Goal: Transaction & Acquisition: Purchase product/service

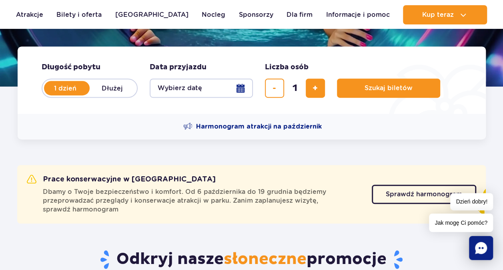
scroll to position [147, 0]
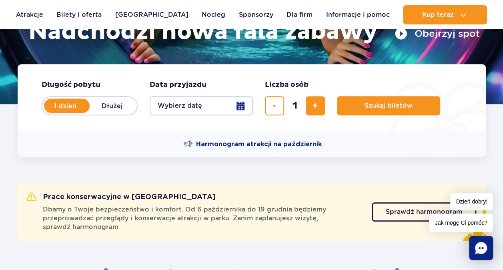
click at [245, 106] on button "Wybierz datę" at bounding box center [201, 105] width 103 height 19
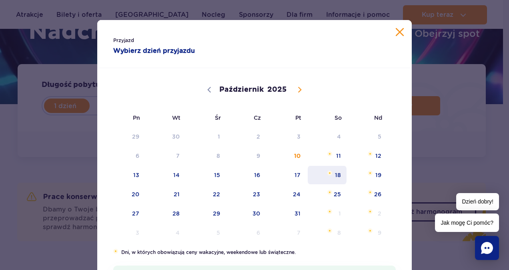
click at [325, 179] on span "18" at bounding box center [327, 175] width 40 height 18
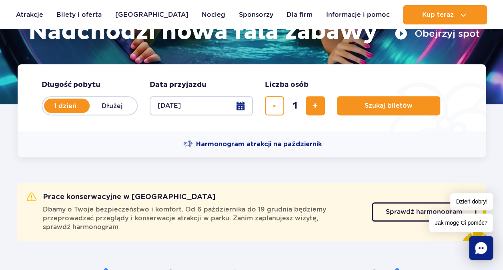
click at [325, 105] on form "Długość pobytu długość pobytu w hero 1 dzień Dłużej Data przyjazdu data przyjaz…" at bounding box center [252, 97] width 468 height 67
click at [316, 106] on span "dodaj bilet" at bounding box center [315, 106] width 5 height 0
type input "3"
click at [265, 144] on span "Harmonogram atrakcji na październik" at bounding box center [259, 144] width 126 height 9
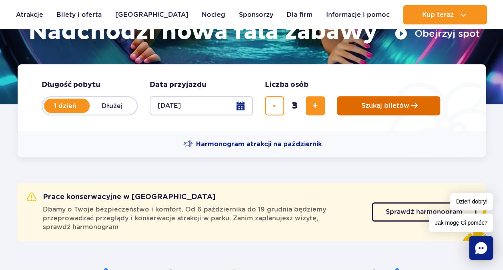
click at [402, 107] on span "Szukaj biletów" at bounding box center [385, 105] width 48 height 7
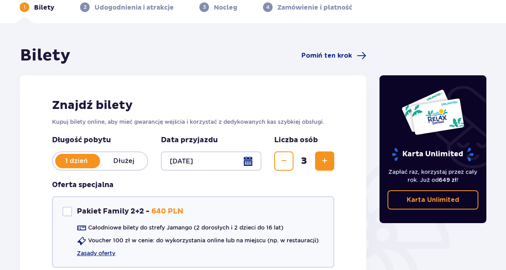
scroll to position [39, 0]
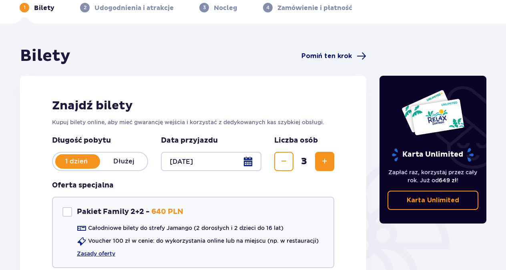
click at [325, 55] on span "Pomiń ten krok" at bounding box center [326, 56] width 50 height 9
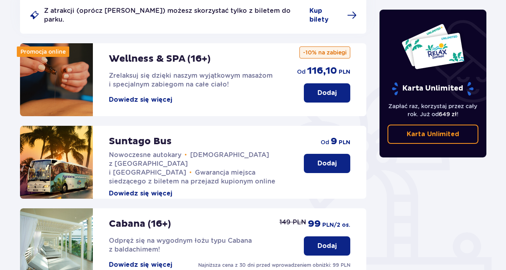
scroll to position [59, 0]
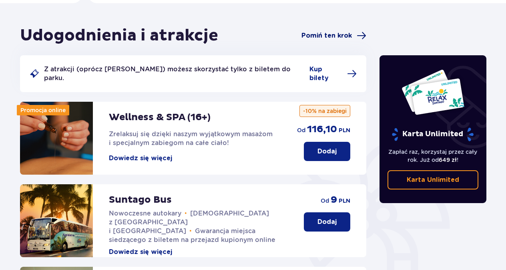
click at [359, 38] on span at bounding box center [362, 36] width 10 height 10
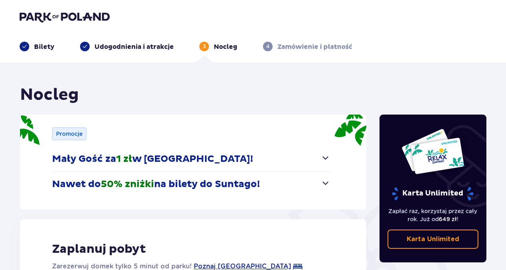
click at [326, 185] on span "button" at bounding box center [326, 183] width 10 height 10
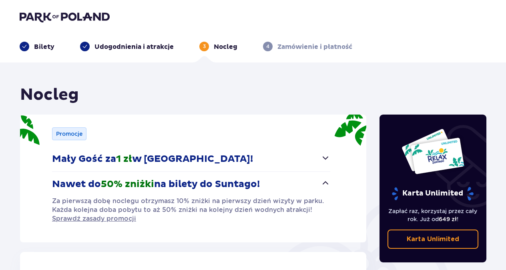
click at [282, 47] on p "Zamówienie i płatność" at bounding box center [314, 46] width 75 height 9
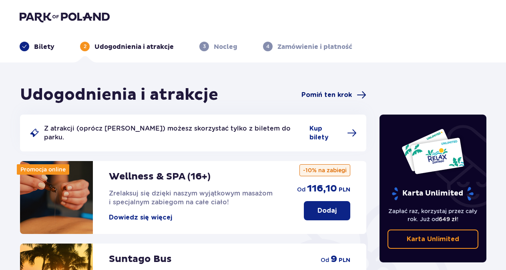
click at [334, 91] on span "Pomiń ten krok" at bounding box center [326, 94] width 50 height 9
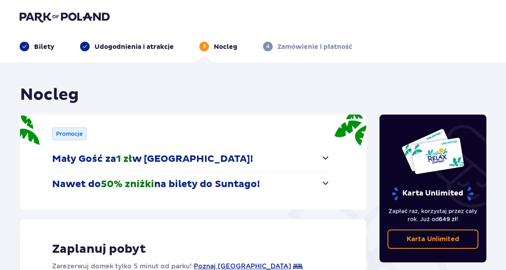
click at [292, 37] on div "Bilety Udogodnienia i atrakcje 3 Nocleg 4 Zamówienie i płatność" at bounding box center [252, 36] width 479 height 29
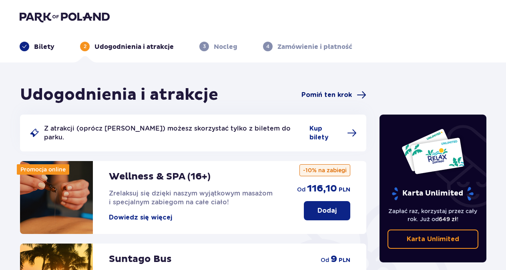
click at [313, 95] on span "Pomiń ten krok" at bounding box center [326, 94] width 50 height 9
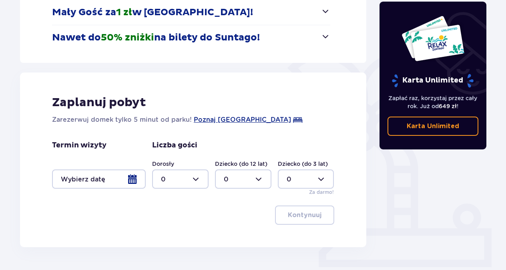
scroll to position [171, 0]
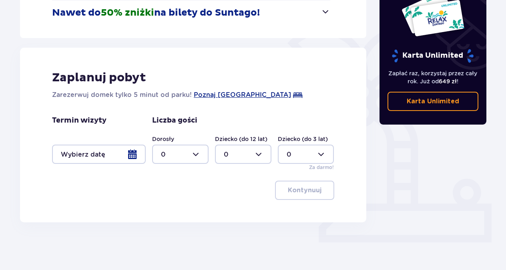
click at [134, 154] on div at bounding box center [99, 153] width 94 height 19
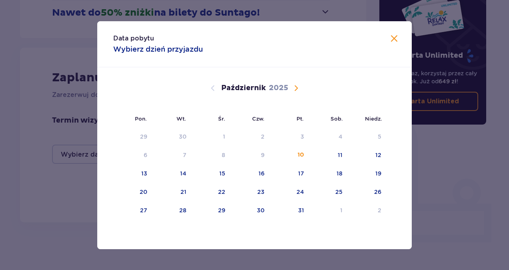
click at [392, 41] on span "Zamknij" at bounding box center [394, 39] width 10 height 10
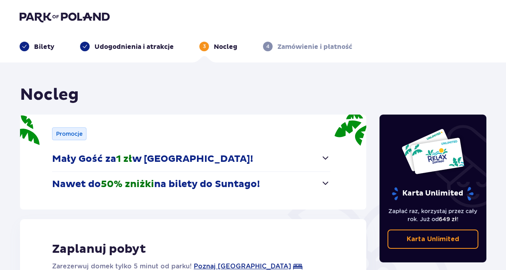
click at [327, 158] on span "button" at bounding box center [326, 158] width 10 height 10
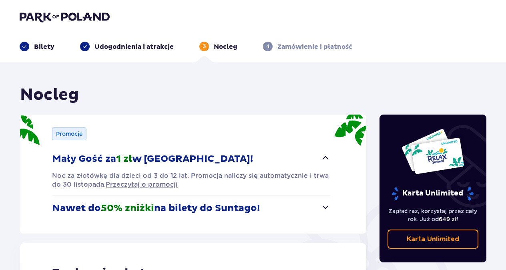
click at [327, 158] on span "button" at bounding box center [326, 158] width 10 height 10
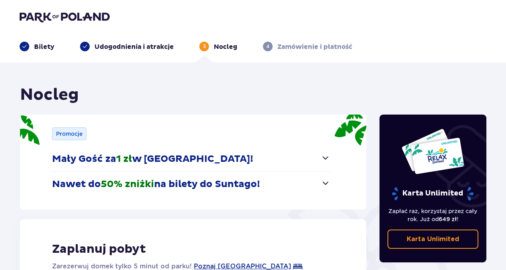
click at [325, 185] on span "button" at bounding box center [326, 183] width 10 height 10
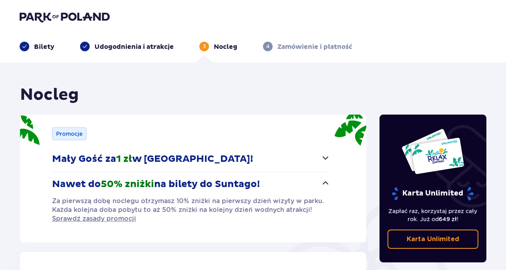
click at [325, 185] on span "button" at bounding box center [326, 183] width 10 height 10
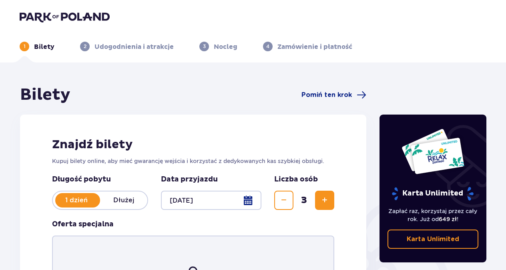
scroll to position [39, 0]
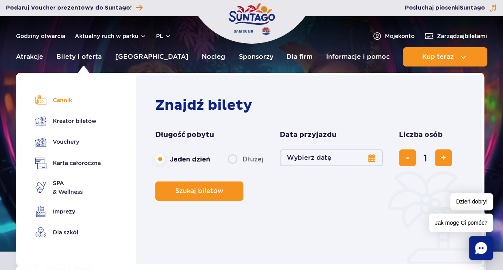
click at [63, 101] on link "Cennik" at bounding box center [68, 99] width 66 height 11
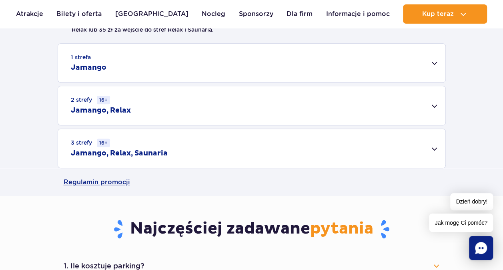
scroll to position [265, 0]
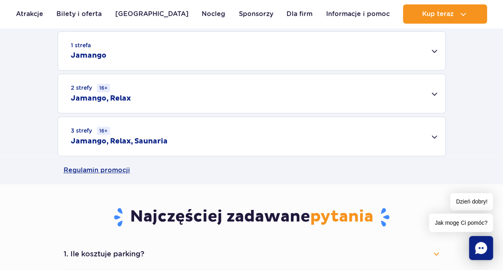
click at [432, 131] on div "3 strefy 16+ Jamango, Relax, Saunaria" at bounding box center [251, 136] width 387 height 39
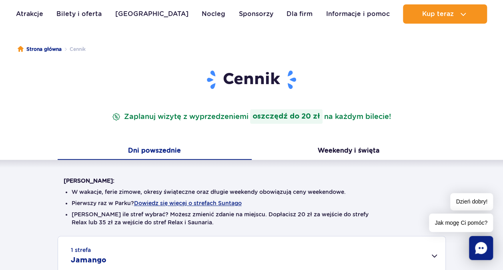
scroll to position [48, 0]
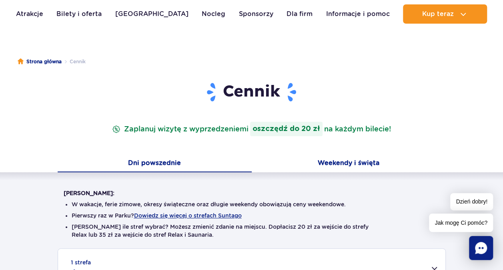
click at [355, 167] on button "Weekendy i święta" at bounding box center [349, 163] width 194 height 17
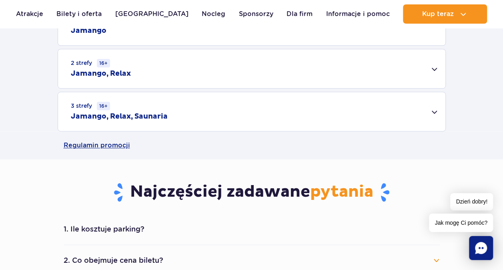
scroll to position [293, 0]
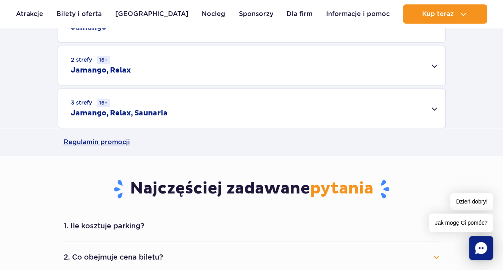
click at [432, 110] on div "3 strefy 16+ Jamango, Relax, Saunaria" at bounding box center [251, 108] width 387 height 39
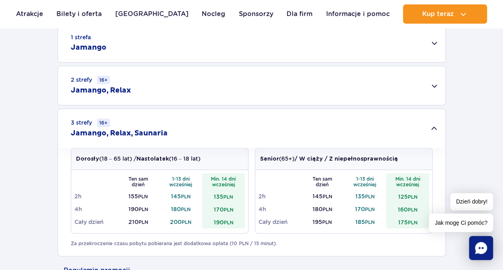
scroll to position [237, 0]
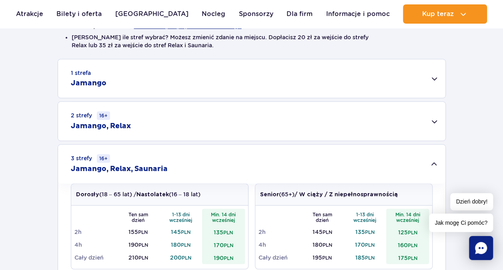
click at [439, 121] on div "2 strefy 16+ Jamango, Relax" at bounding box center [251, 121] width 387 height 39
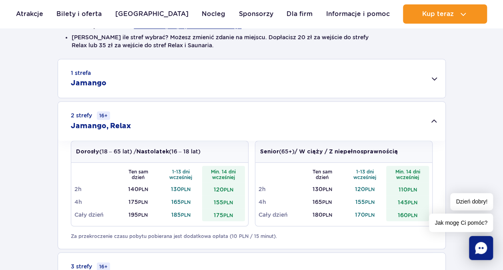
click at [432, 84] on div "1 strefa Jamango" at bounding box center [251, 78] width 387 height 38
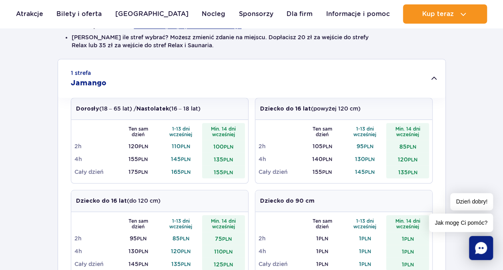
click at [432, 84] on div "1 strefa Jamango" at bounding box center [251, 78] width 387 height 38
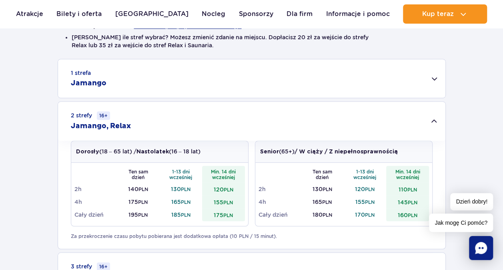
click at [435, 118] on div "2 strefy 16+ Jamango, Relax" at bounding box center [251, 121] width 387 height 39
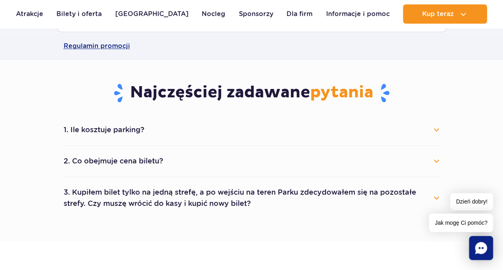
scroll to position [506, 0]
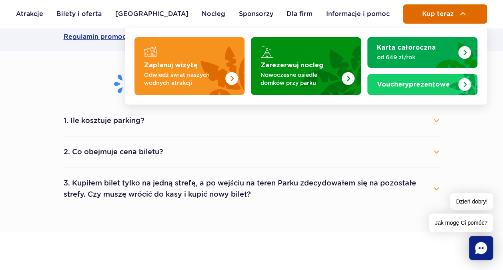
click at [441, 12] on span "Kup teraz" at bounding box center [438, 13] width 32 height 7
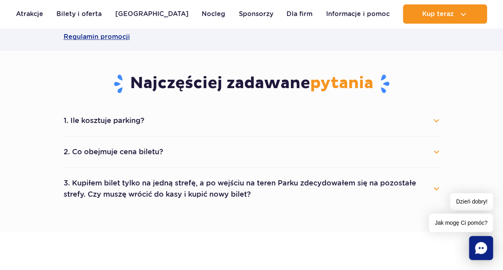
click at [216, 123] on button "1. Ile kosztuje parking?" at bounding box center [252, 121] width 376 height 18
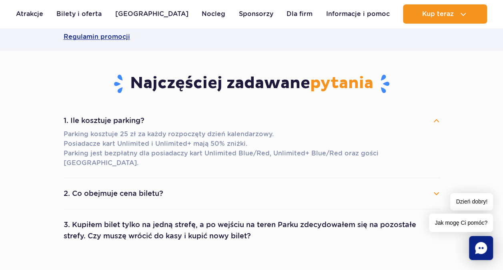
click at [289, 189] on button "2. Co obejmuje cena biletu?" at bounding box center [252, 193] width 376 height 18
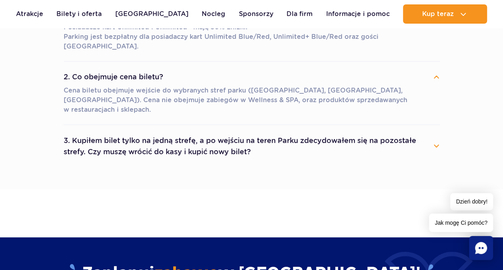
scroll to position [627, 0]
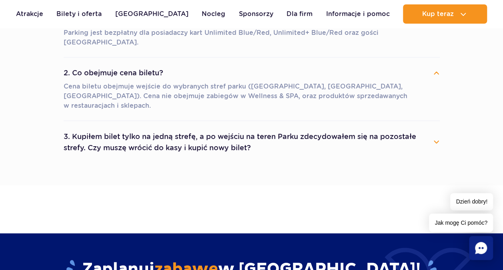
click at [393, 127] on button "3. Kupiłem bilet tylko na jedną strefę, a po wejściu na teren Parku zdecydowałe…" at bounding box center [252, 141] width 376 height 29
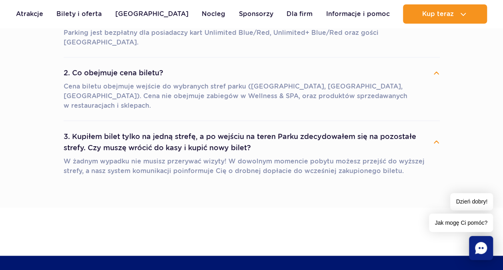
click at [393, 127] on button "3. Kupiłem bilet tylko na jedną strefę, a po wejściu na teren Parku zdecydowałe…" at bounding box center [252, 141] width 376 height 29
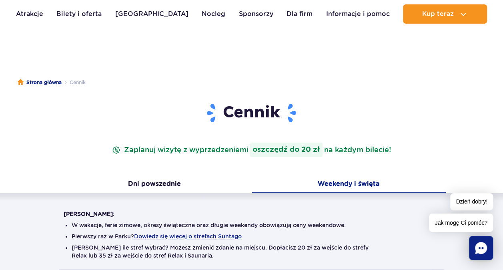
scroll to position [0, 0]
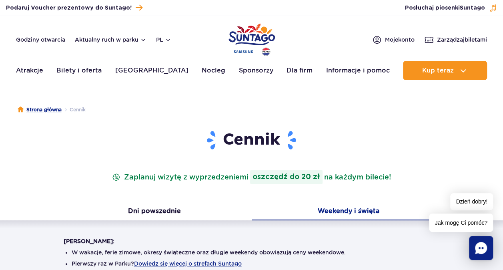
click at [40, 110] on link "Strona główna" at bounding box center [40, 110] width 44 height 8
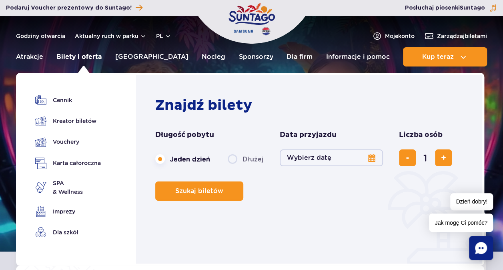
click at [66, 58] on link "Bilety i oferta" at bounding box center [78, 56] width 45 height 19
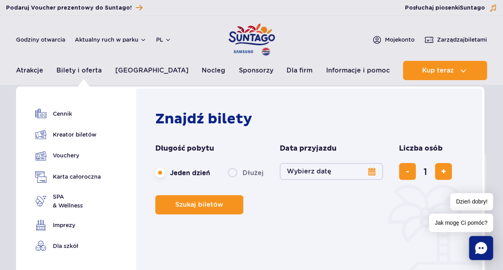
click at [303, 173] on button "Wybierz datę" at bounding box center [331, 171] width 103 height 17
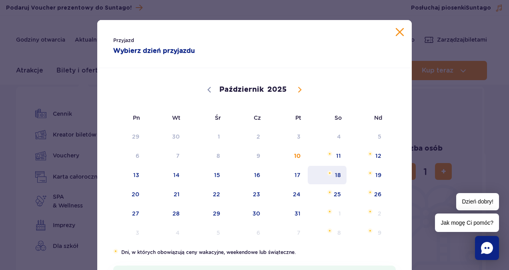
click at [339, 179] on span "18" at bounding box center [327, 175] width 40 height 18
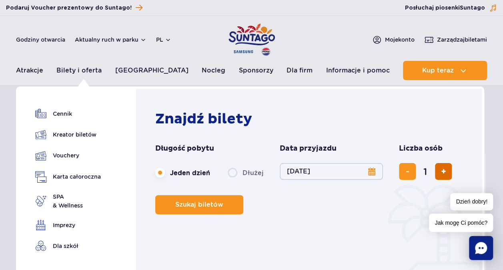
click at [441, 171] on span "dodaj bilet" at bounding box center [443, 171] width 5 height 0
type input "3"
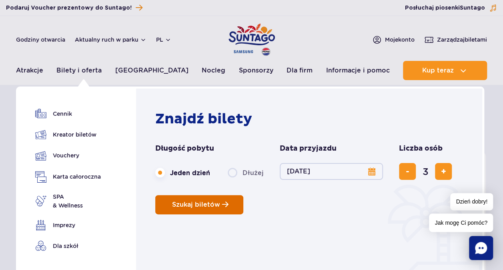
click at [225, 205] on span "Planowanie wizyty w Park of Poland" at bounding box center [225, 204] width 6 height 7
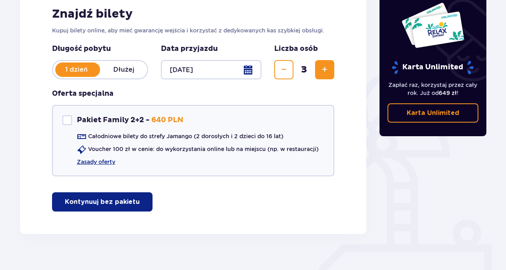
scroll to position [131, 0]
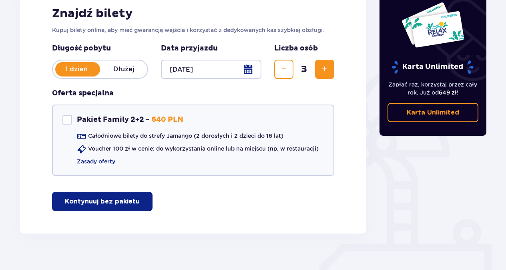
click at [121, 202] on p "Kontynuuj bez pakietu" at bounding box center [102, 201] width 75 height 9
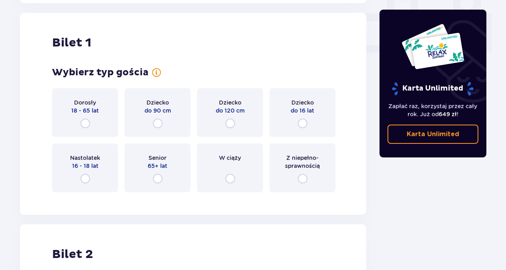
scroll to position [364, 0]
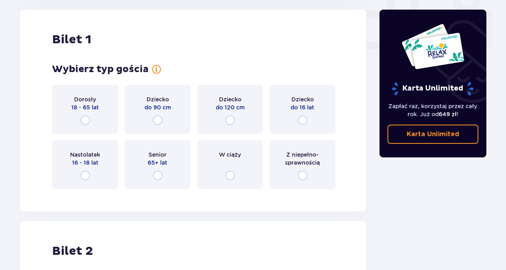
click at [84, 119] on input "radio" at bounding box center [85, 120] width 10 height 10
radio input "true"
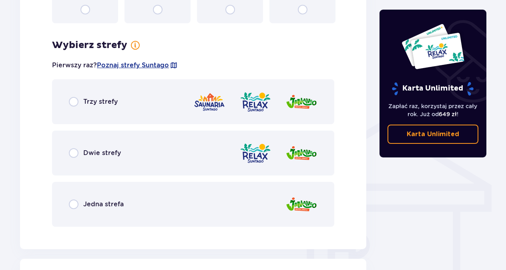
scroll to position [559, 0]
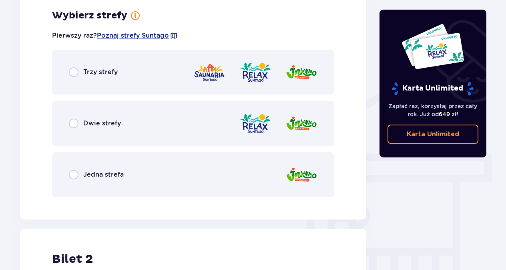
click at [74, 71] on input "radio" at bounding box center [74, 72] width 10 height 10
radio input "true"
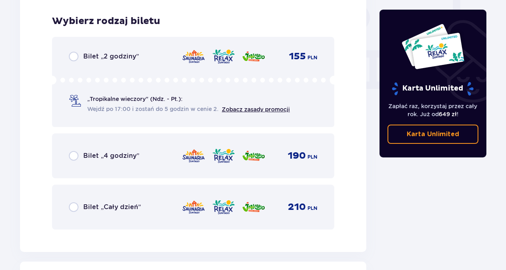
scroll to position [763, 0]
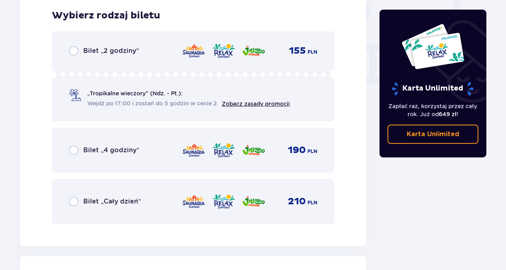
click at [76, 203] on input "radio" at bounding box center [74, 201] width 10 height 10
radio input "true"
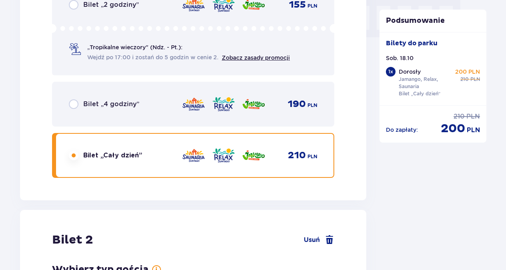
scroll to position [1009, 0]
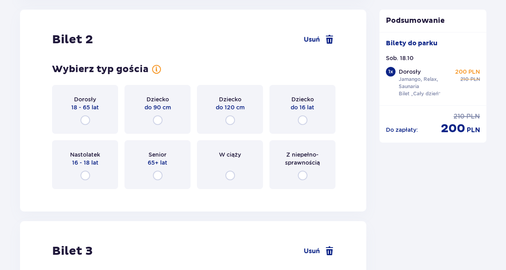
click at [86, 118] on input "radio" at bounding box center [85, 120] width 10 height 10
radio input "true"
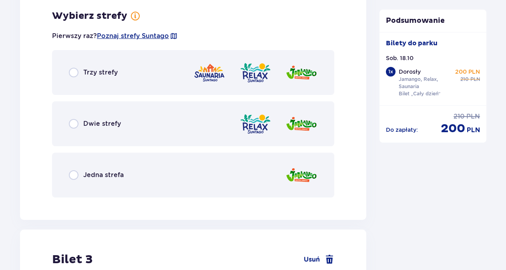
scroll to position [1204, 0]
click at [78, 73] on input "radio" at bounding box center [74, 72] width 10 height 10
radio input "true"
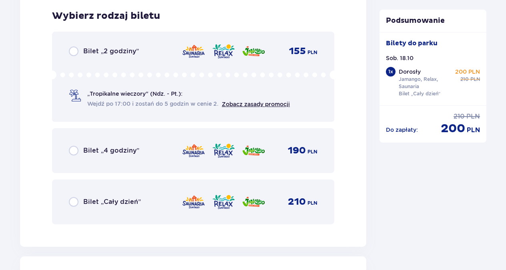
scroll to position [1407, 0]
click at [75, 202] on input "radio" at bounding box center [74, 201] width 10 height 10
radio input "true"
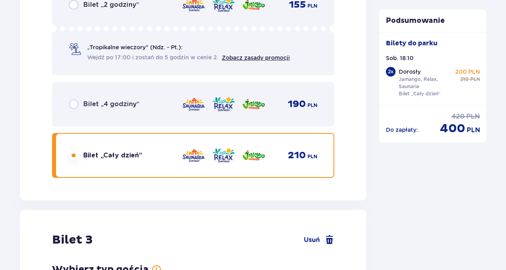
scroll to position [1654, 0]
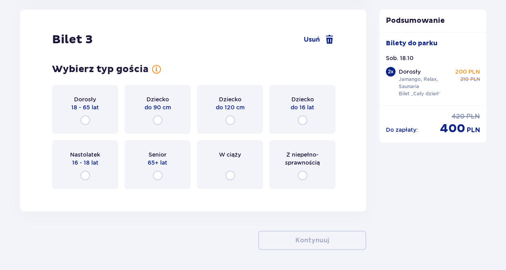
click at [86, 122] on input "radio" at bounding box center [85, 120] width 10 height 10
radio input "true"
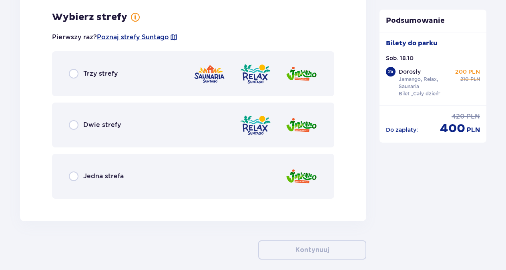
scroll to position [1849, 0]
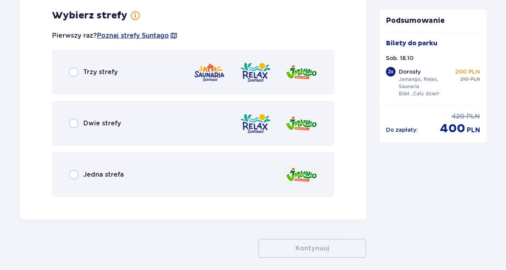
click at [74, 76] on input "radio" at bounding box center [74, 72] width 10 height 10
radio input "true"
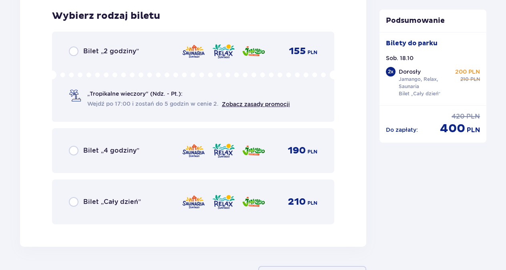
scroll to position [2052, 0]
click at [72, 201] on input "radio" at bounding box center [74, 201] width 10 height 10
radio input "true"
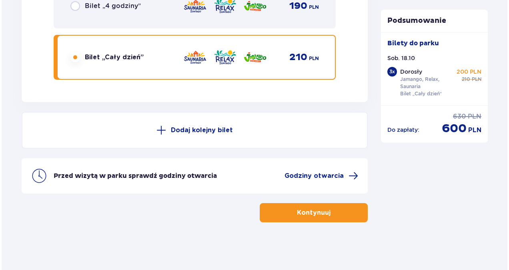
scroll to position [2197, 0]
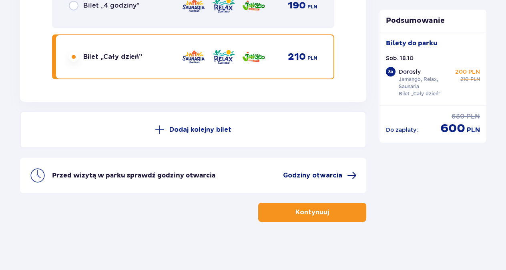
click at [349, 174] on span at bounding box center [352, 175] width 10 height 10
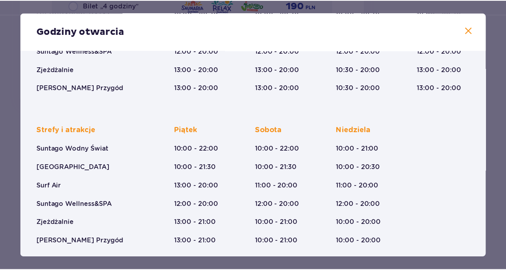
scroll to position [154, 0]
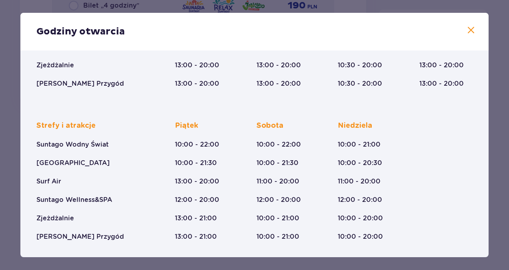
click at [470, 34] on span at bounding box center [471, 31] width 10 height 10
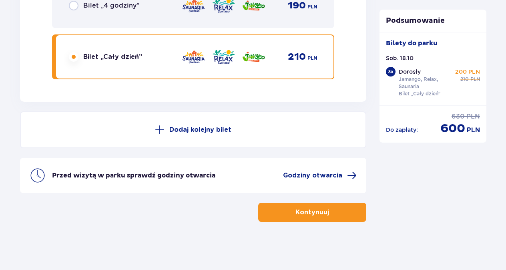
click at [319, 214] on p "Kontynuuj" at bounding box center [312, 212] width 34 height 9
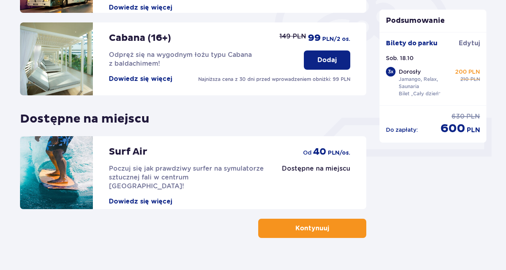
scroll to position [273, 0]
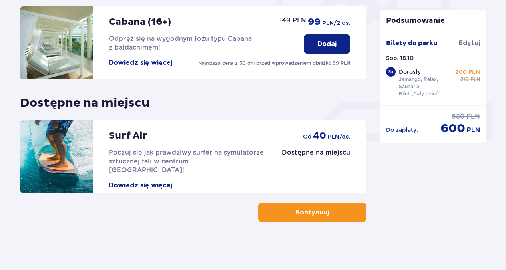
click at [315, 212] on p "Kontynuuj" at bounding box center [312, 212] width 34 height 9
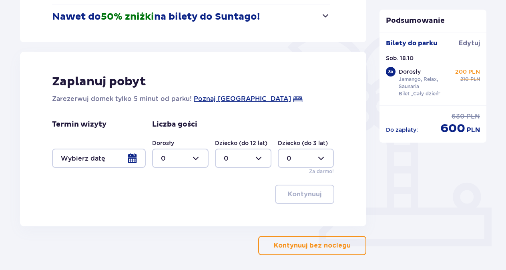
scroll to position [200, 0]
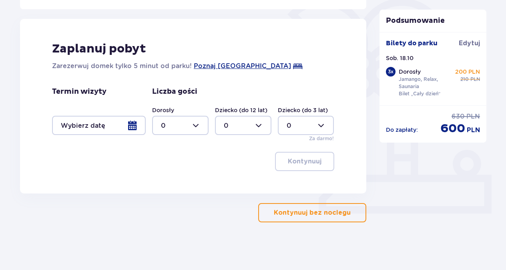
click at [292, 211] on p "Kontynuuj bez noclegu" at bounding box center [312, 212] width 77 height 9
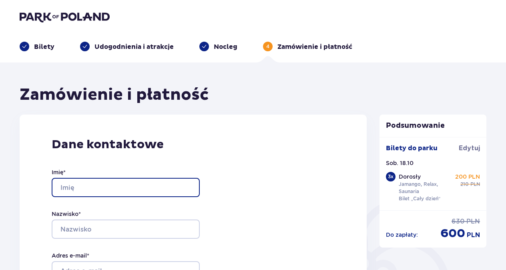
click at [114, 188] on input "Imię *" at bounding box center [126, 187] width 148 height 19
type input "Paulina"
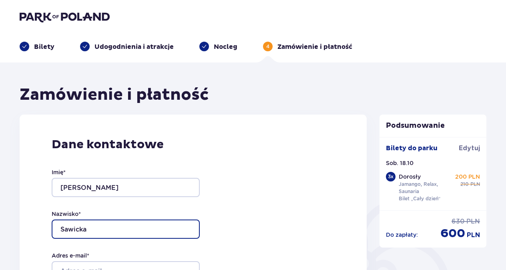
type input "Sawicka"
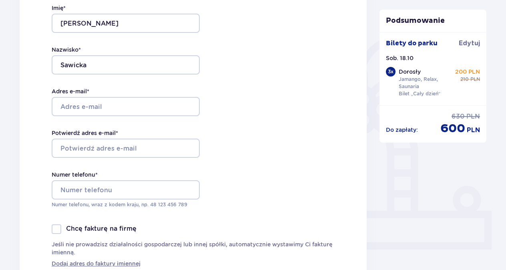
scroll to position [166, 0]
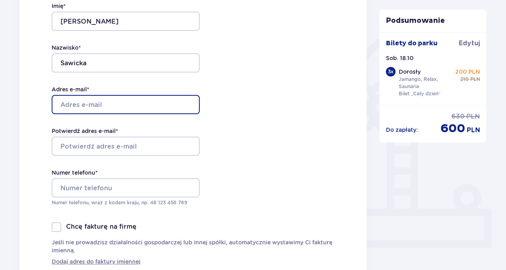
click at [134, 109] on input "Adres e-mail *" at bounding box center [126, 104] width 148 height 19
type input "[EMAIL_ADDRESS][DOMAIN_NAME]"
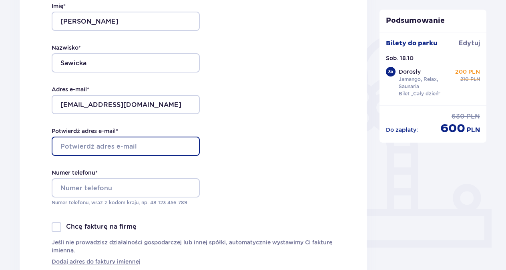
type input "[EMAIL_ADDRESS][DOMAIN_NAME]"
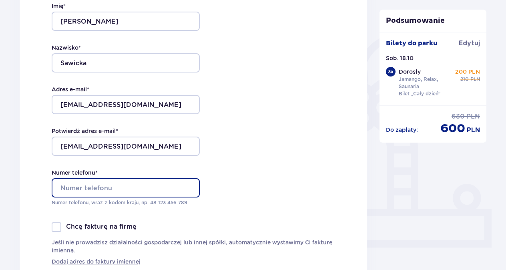
type input "724018086"
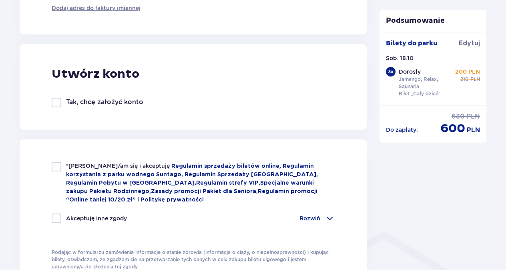
scroll to position [448, 0]
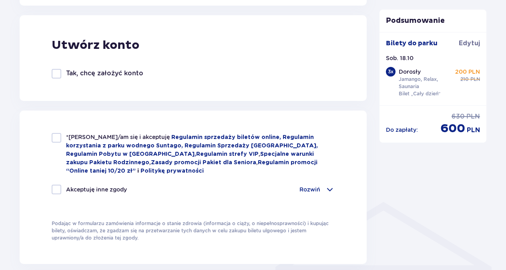
click at [57, 138] on div at bounding box center [57, 138] width 10 height 10
checkbox input "true"
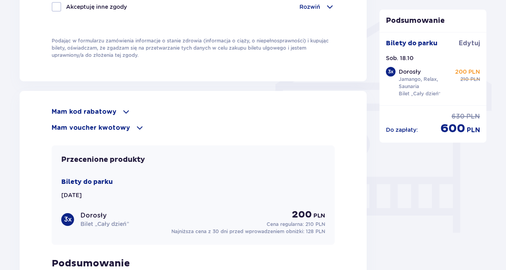
scroll to position [642, 0]
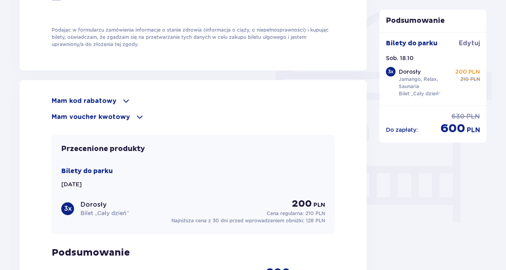
click at [126, 97] on span at bounding box center [126, 101] width 10 height 10
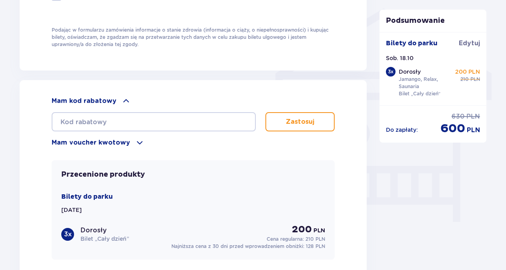
click at [126, 97] on span at bounding box center [126, 101] width 10 height 10
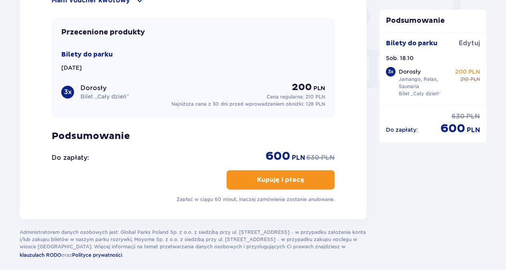
scroll to position [760, 0]
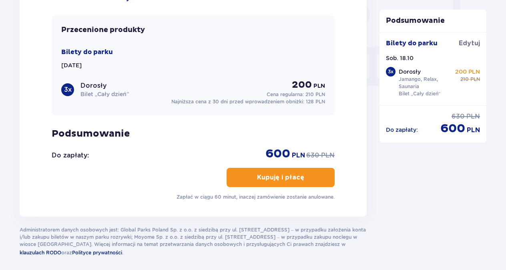
click at [272, 175] on p "Kupuję i płacę" at bounding box center [280, 177] width 47 height 9
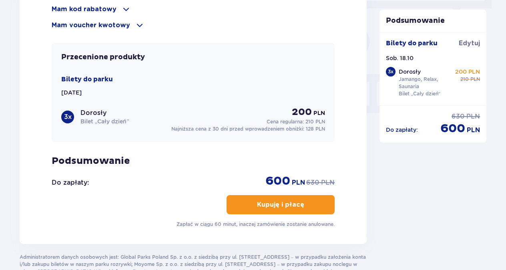
scroll to position [793, 0]
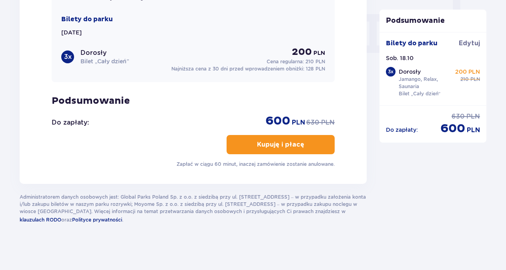
click at [309, 143] on span "button" at bounding box center [306, 145] width 10 height 10
click at [271, 144] on p "Kupuję i płacę" at bounding box center [280, 144] width 47 height 9
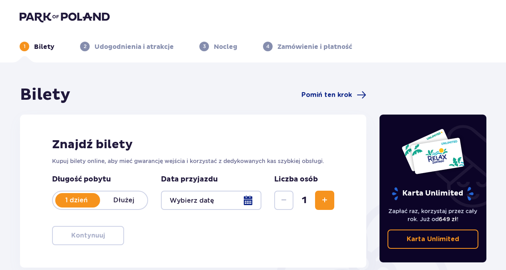
click at [316, 207] on button "Zwiększ" at bounding box center [324, 199] width 19 height 19
click at [281, 198] on span "Zmniejsz" at bounding box center [284, 200] width 10 height 10
click at [248, 200] on div at bounding box center [211, 199] width 100 height 19
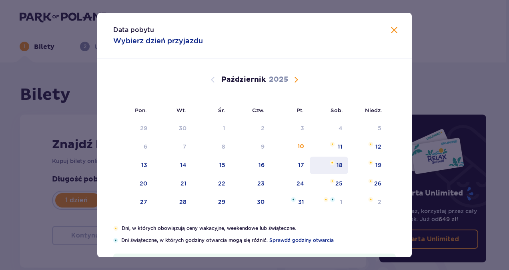
click at [339, 170] on div "18" at bounding box center [329, 165] width 39 height 18
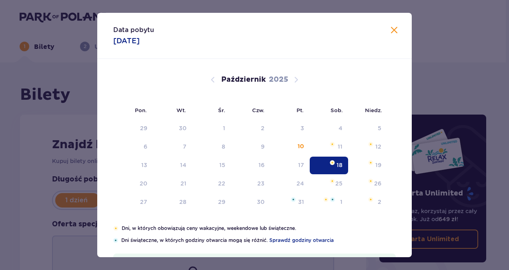
type input "18.10.25"
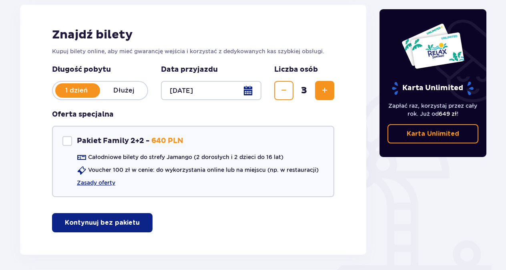
scroll to position [142, 0]
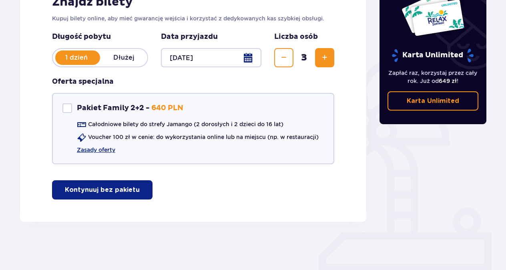
click at [94, 188] on p "Kontynuuj bez pakietu" at bounding box center [102, 189] width 75 height 9
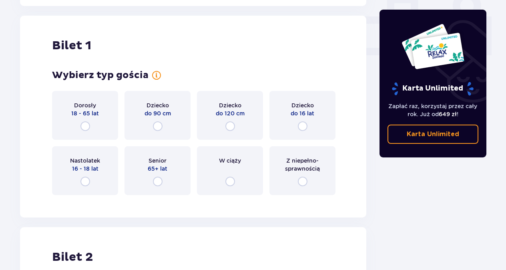
scroll to position [364, 0]
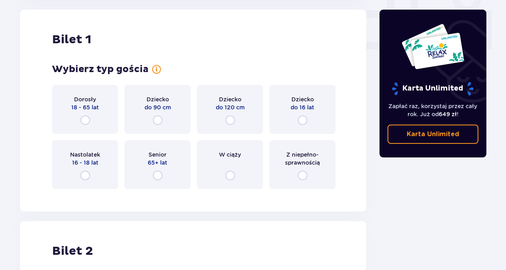
click at [88, 120] on input "radio" at bounding box center [85, 120] width 10 height 10
radio input "true"
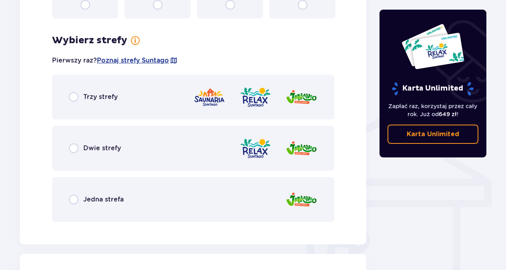
scroll to position [559, 0]
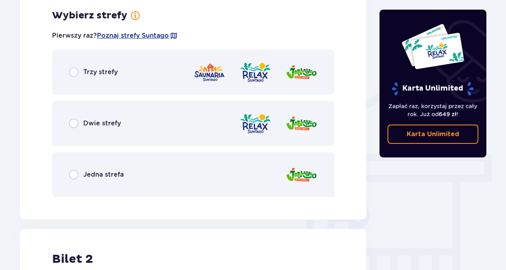
click at [76, 75] on input "radio" at bounding box center [74, 72] width 10 height 10
radio input "true"
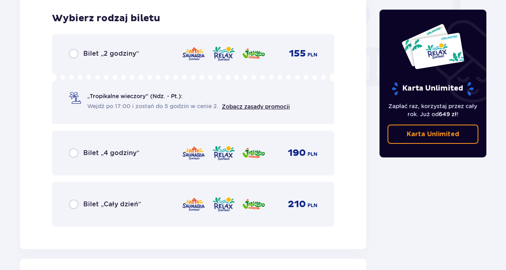
scroll to position [763, 0]
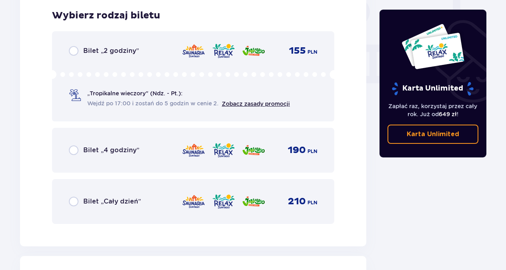
click at [74, 203] on input "radio" at bounding box center [74, 201] width 10 height 10
radio input "true"
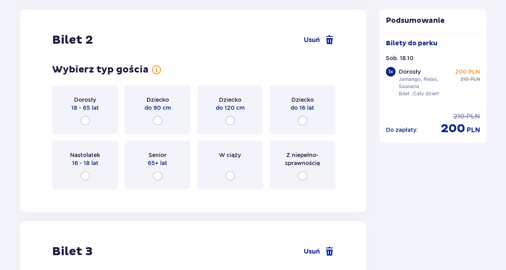
scroll to position [1009, 0]
click at [86, 118] on input "radio" at bounding box center [85, 120] width 10 height 10
radio input "true"
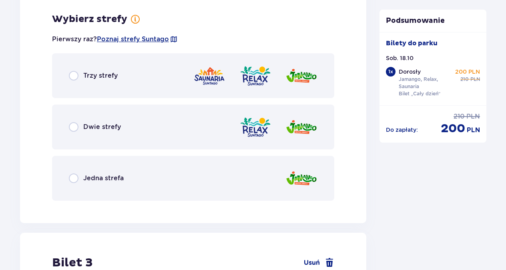
scroll to position [1204, 0]
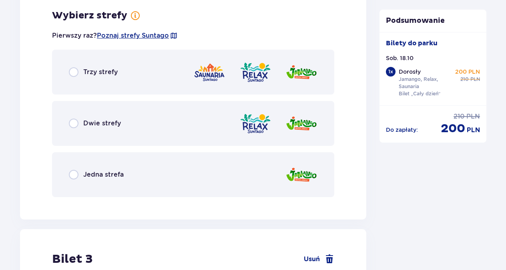
click at [74, 74] on input "radio" at bounding box center [74, 72] width 10 height 10
radio input "true"
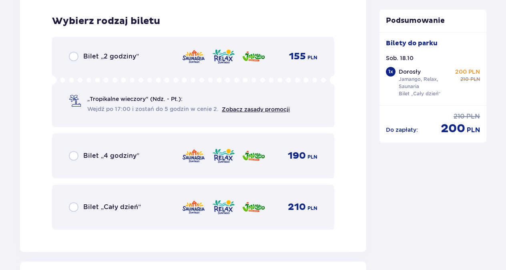
scroll to position [1407, 0]
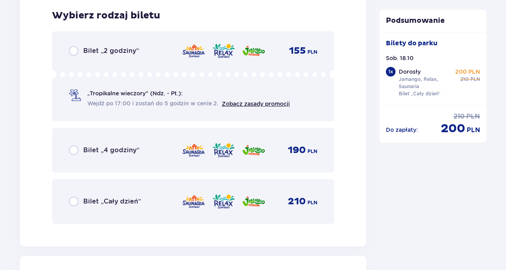
click at [74, 205] on input "radio" at bounding box center [74, 201] width 10 height 10
radio input "true"
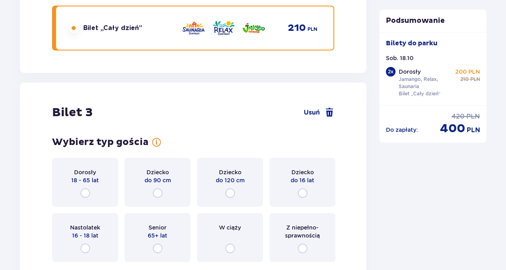
scroll to position [1654, 0]
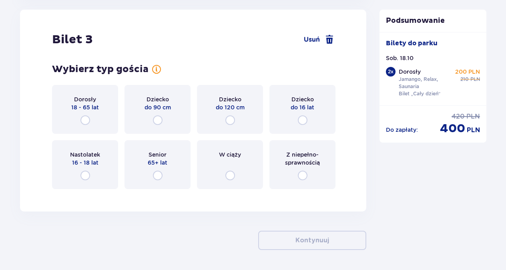
click at [90, 122] on input "radio" at bounding box center [85, 120] width 10 height 10
radio input "true"
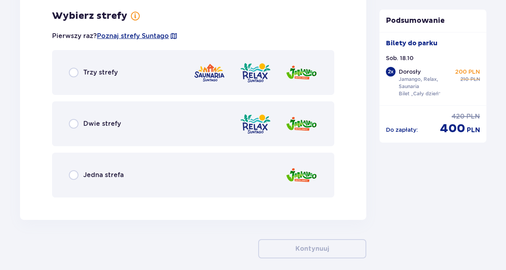
scroll to position [1849, 0]
click at [74, 72] on input "radio" at bounding box center [74, 72] width 10 height 10
radio input "true"
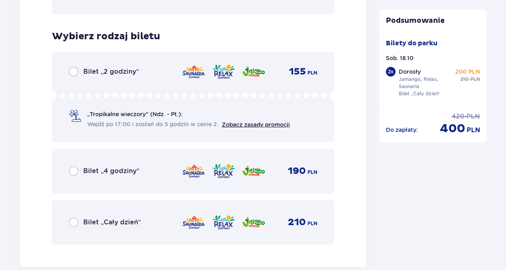
scroll to position [2052, 0]
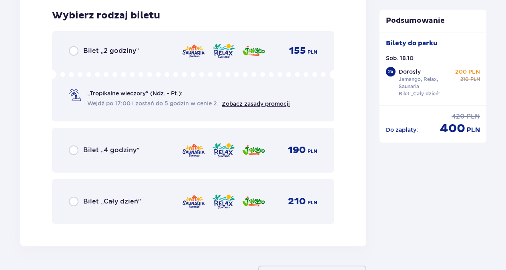
click at [74, 200] on input "radio" at bounding box center [74, 201] width 10 height 10
radio input "true"
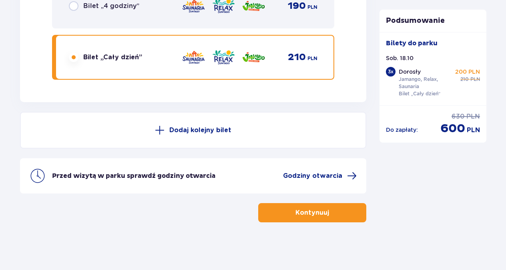
scroll to position [2197, 0]
click at [323, 214] on button "Kontynuuj" at bounding box center [312, 211] width 108 height 19
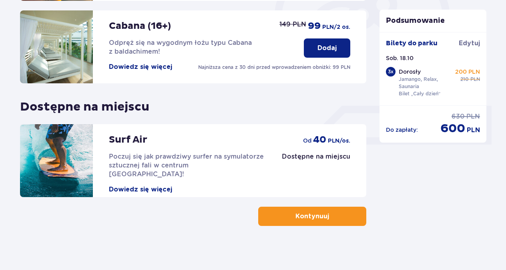
scroll to position [273, 0]
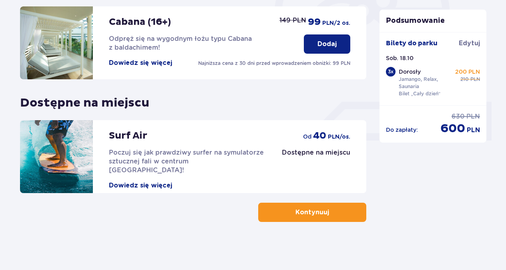
click at [341, 211] on button "Kontynuuj" at bounding box center [312, 211] width 108 height 19
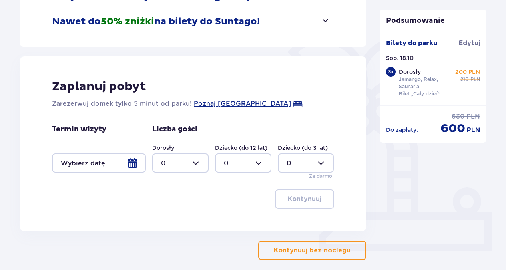
scroll to position [200, 0]
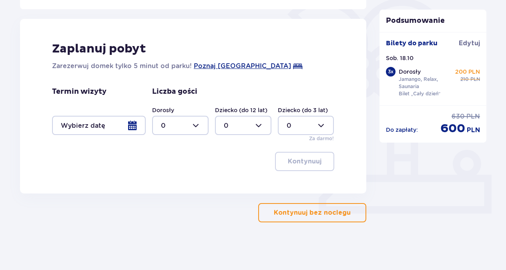
click at [322, 211] on p "Kontynuuj bez noclegu" at bounding box center [312, 212] width 77 height 9
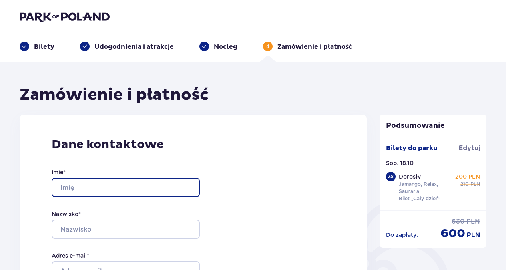
click at [138, 183] on input "Imię *" at bounding box center [126, 187] width 148 height 19
type input "Paulina"
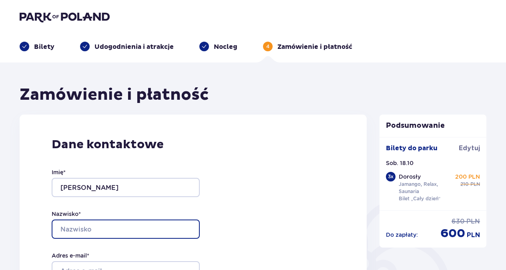
type input "Sawicka"
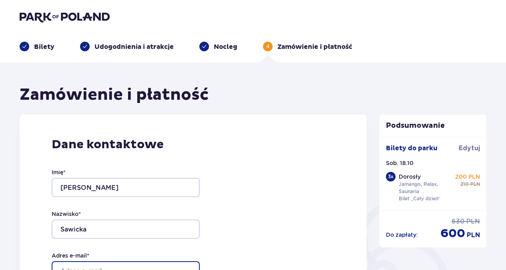
type input "[EMAIL_ADDRESS][DOMAIN_NAME]"
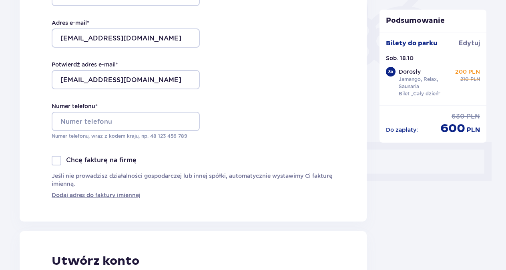
scroll to position [260, 0]
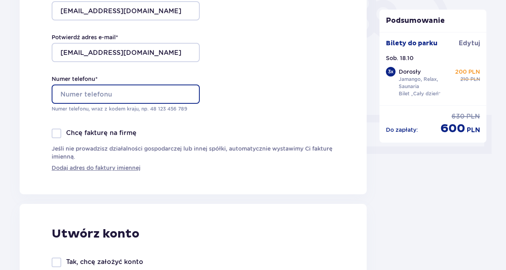
click at [187, 92] on input "Numer telefonu *" at bounding box center [126, 93] width 148 height 19
type input "724018086"
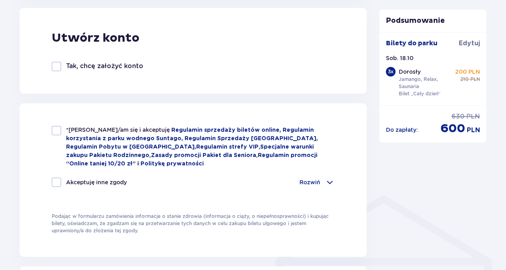
scroll to position [453, 0]
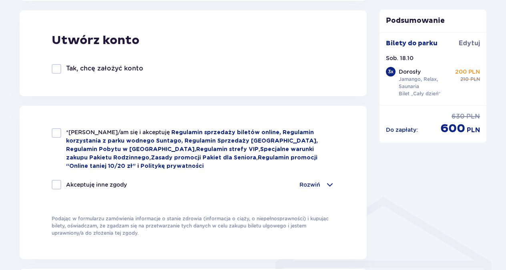
click at [56, 132] on div at bounding box center [57, 133] width 10 height 10
checkbox input "true"
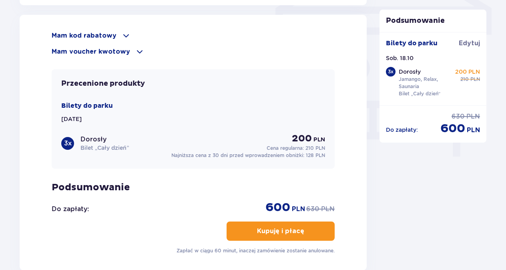
scroll to position [717, 0]
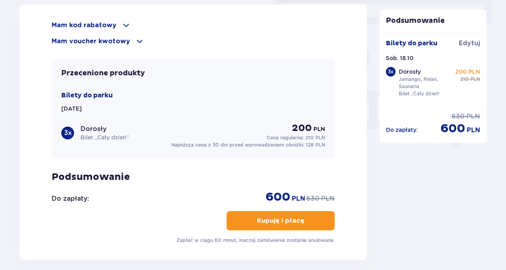
click at [281, 219] on p "Kupuję i płacę" at bounding box center [280, 220] width 47 height 9
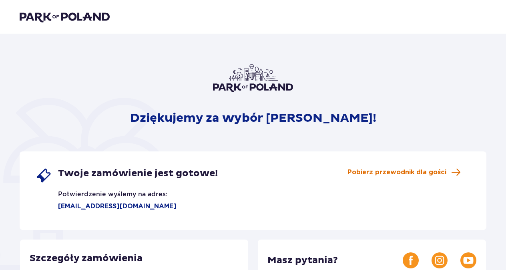
click at [410, 172] on span "Pobierz przewodnik dla gości" at bounding box center [396, 172] width 99 height 9
